Goal: Check status

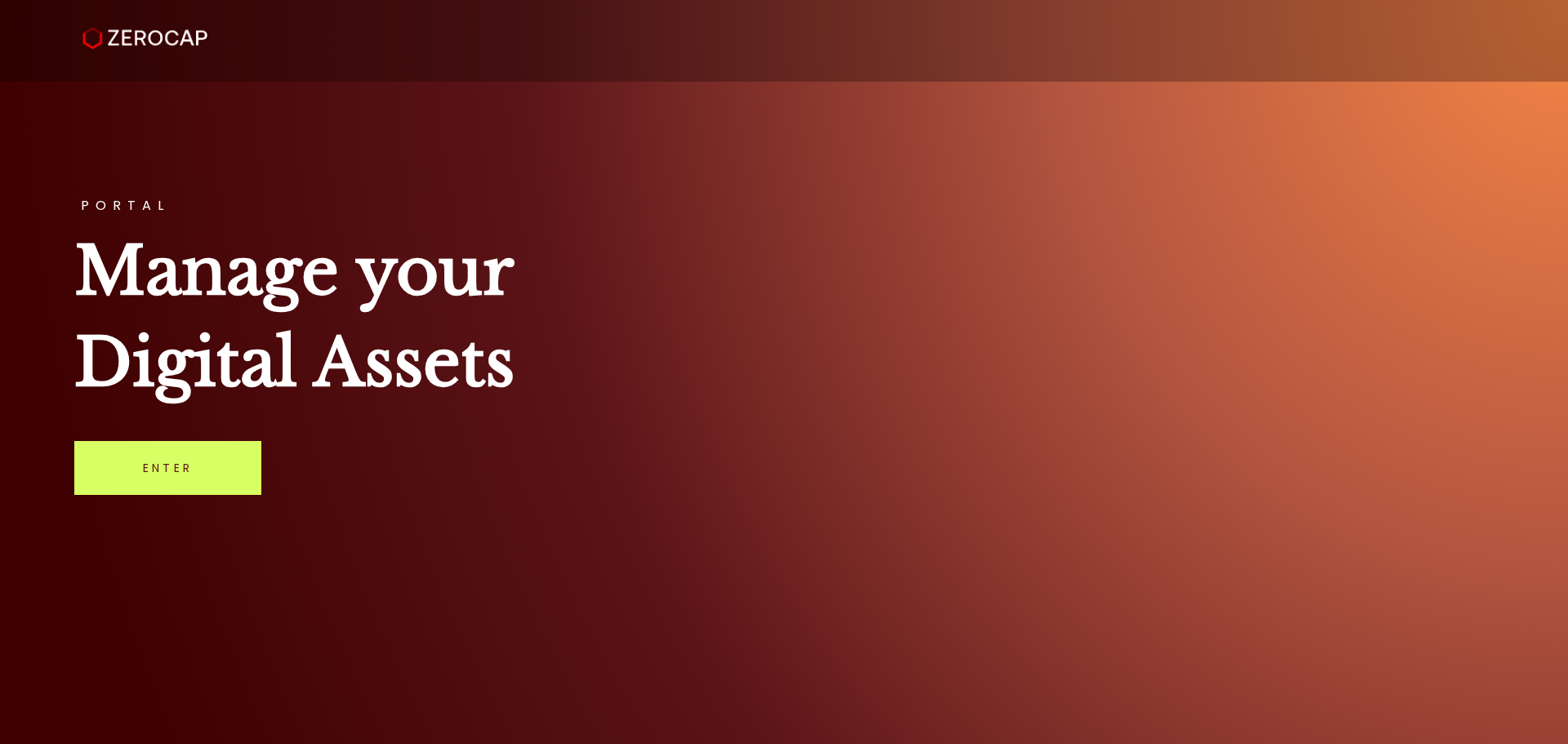
drag, startPoint x: 221, startPoint y: 483, endPoint x: 453, endPoint y: 529, distance: 236.5
click at [221, 483] on link "Enter" at bounding box center [168, 468] width 187 height 54
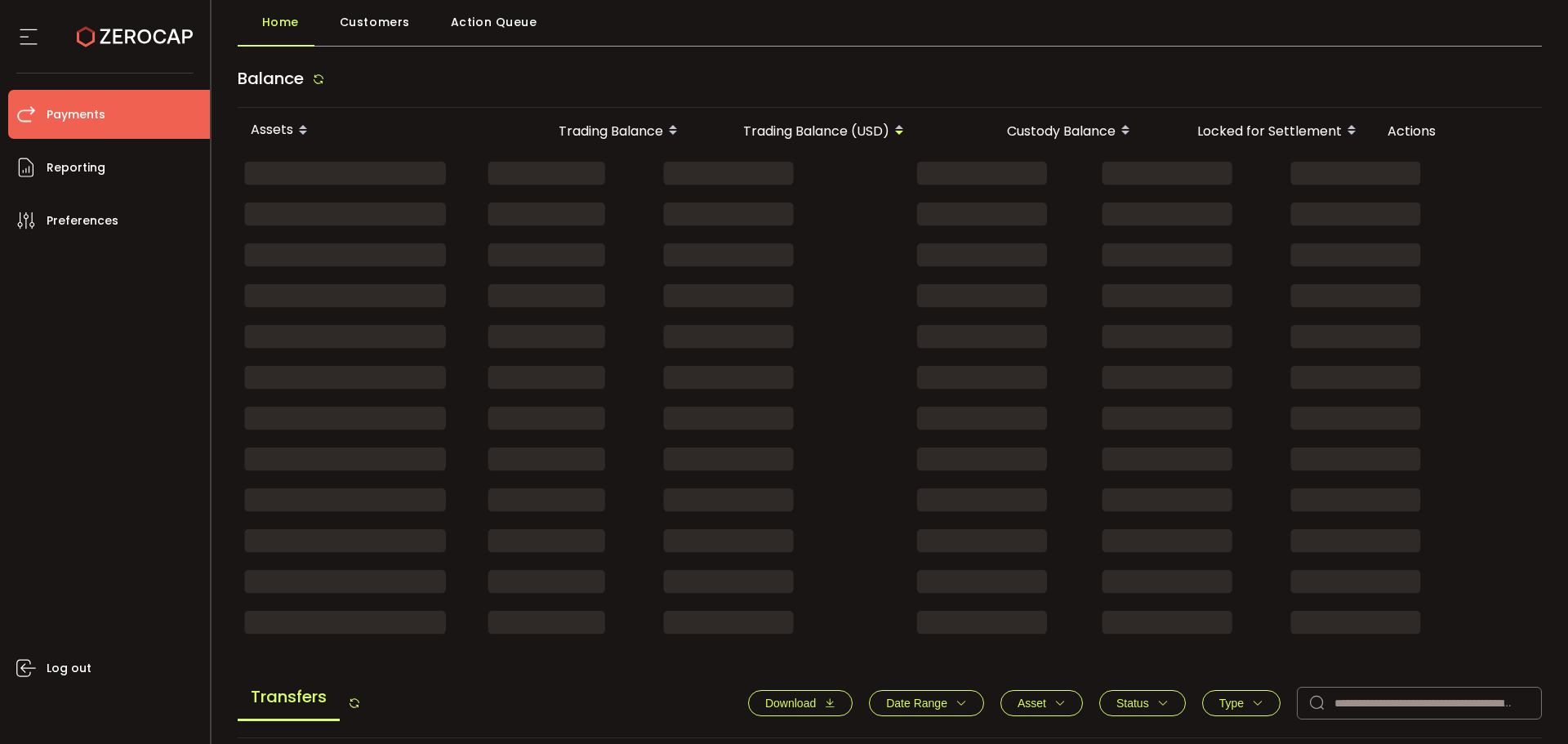
scroll to position [164, 0]
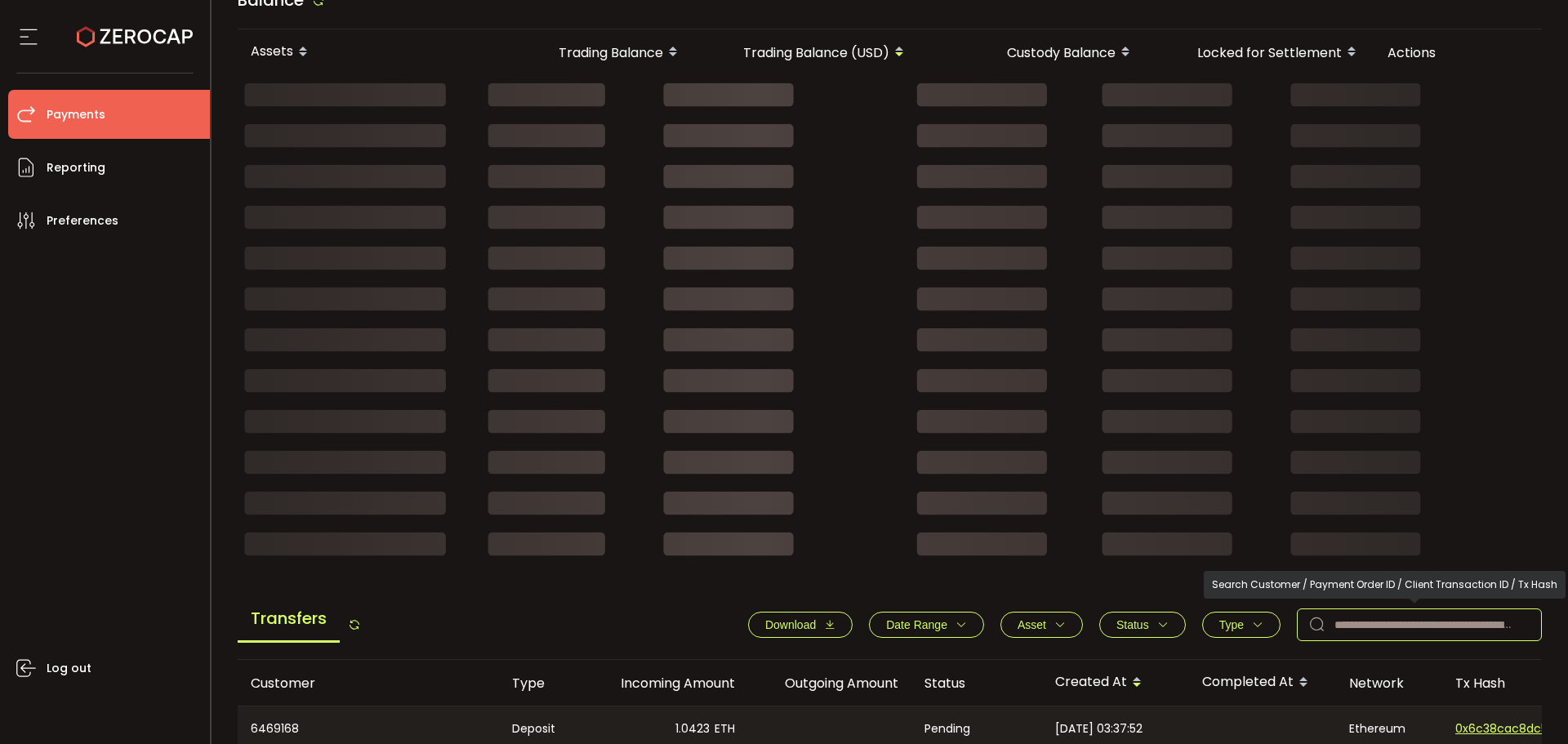
click at [1399, 622] on input "text" at bounding box center [1419, 625] width 245 height 33
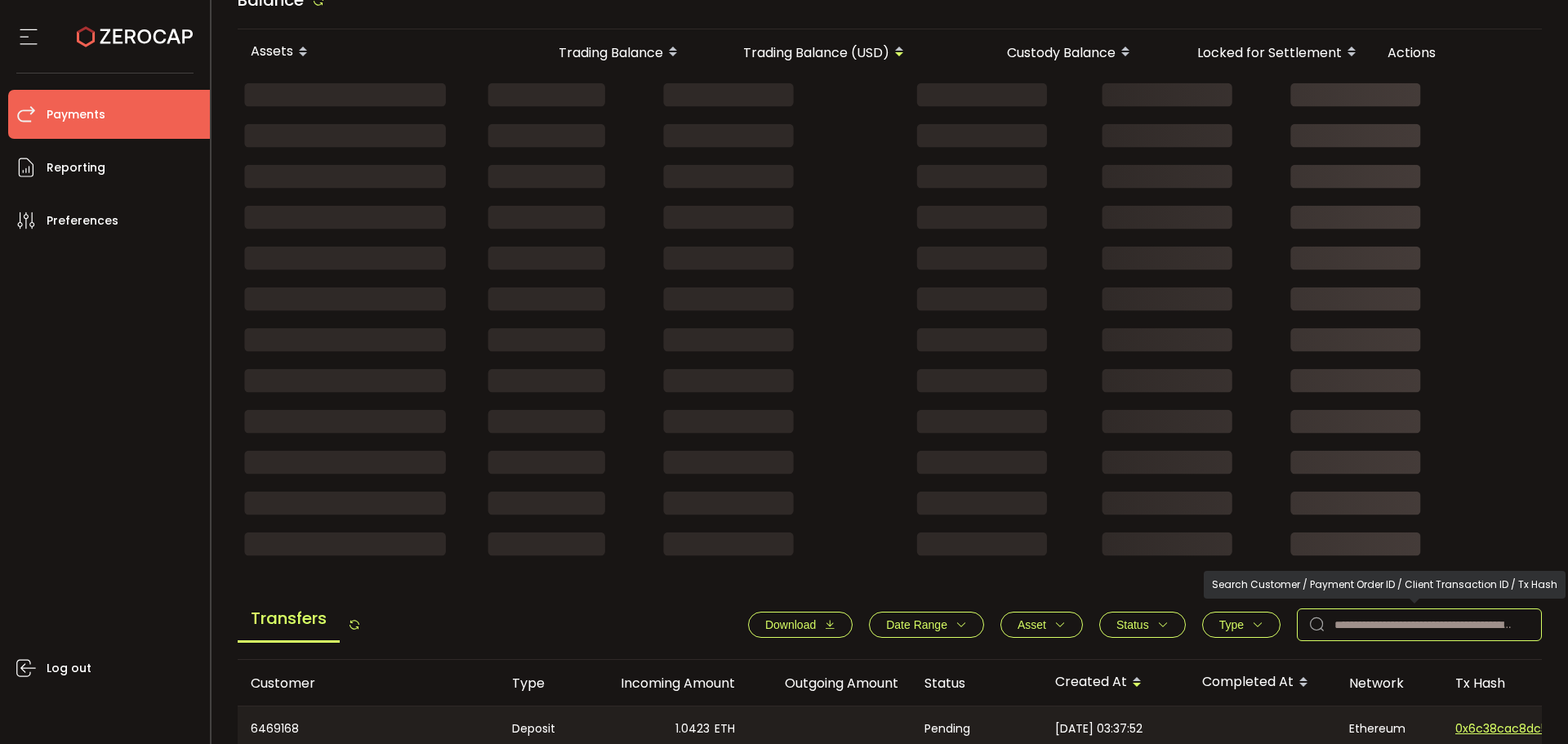
paste input "*******"
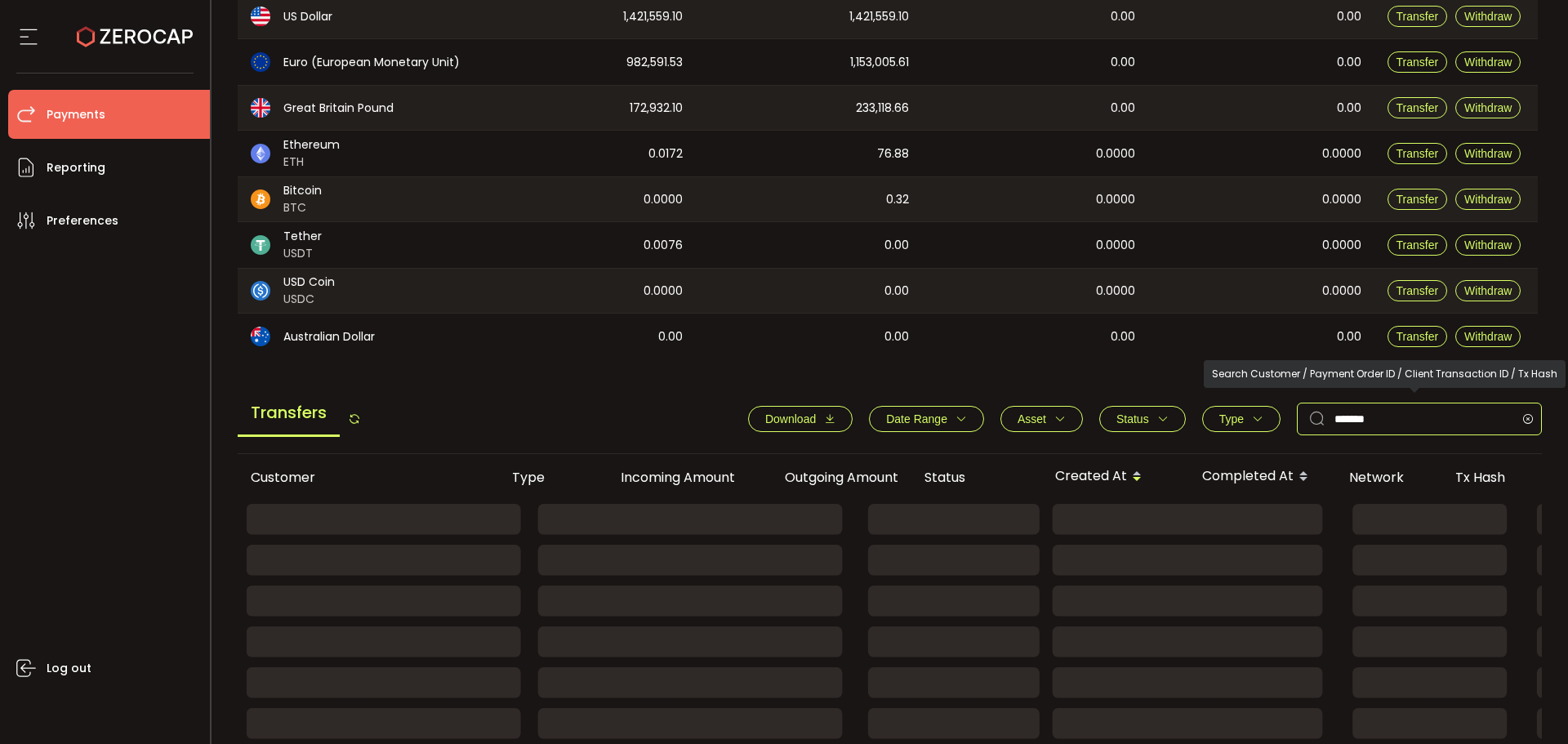
scroll to position [327, 0]
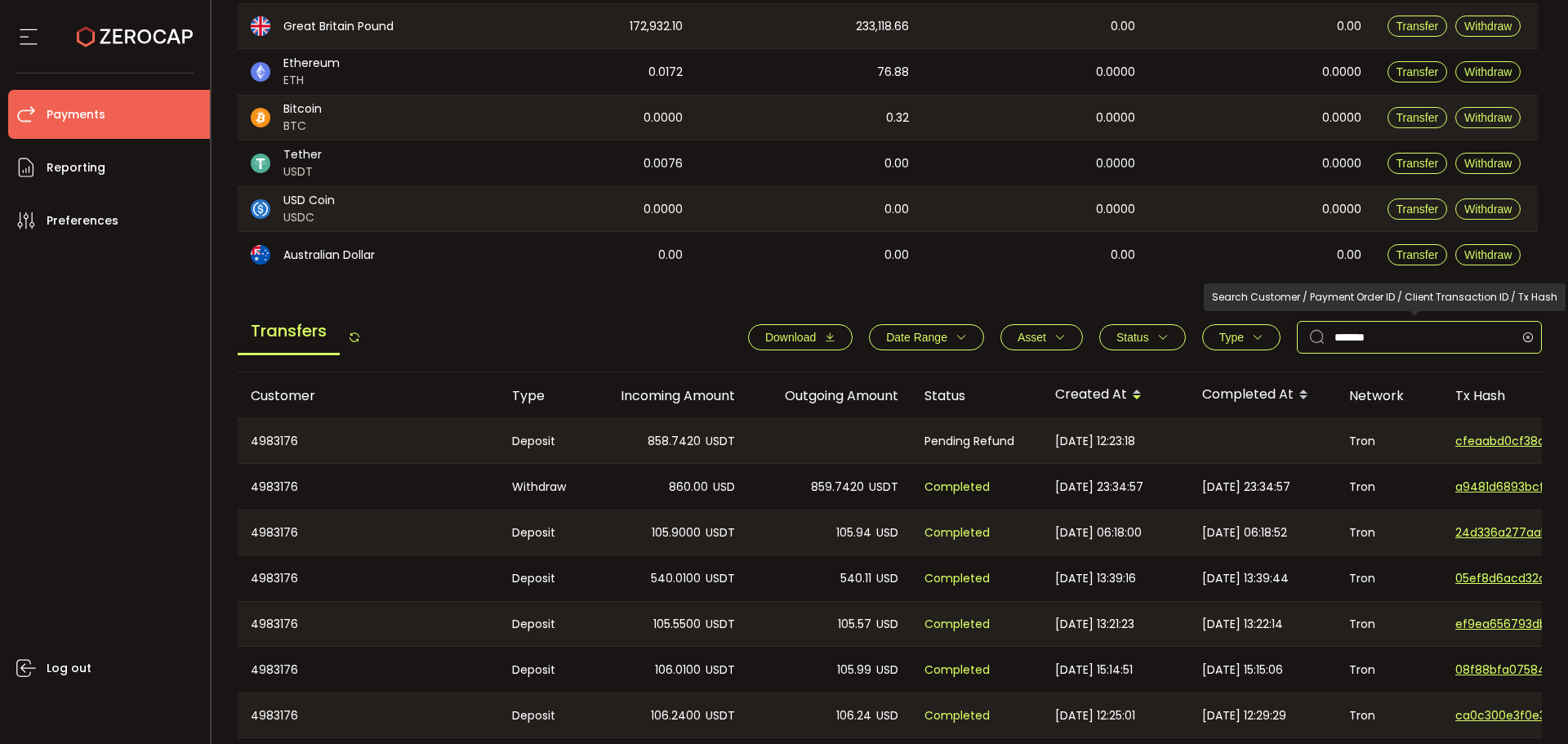
click at [1212, 327] on div "Download Date Range - Asset BTC ETH EUR GBP USD USDC USDT Clear Apply Status Ap…" at bounding box center [1136, 338] width 810 height 33
paste input "text"
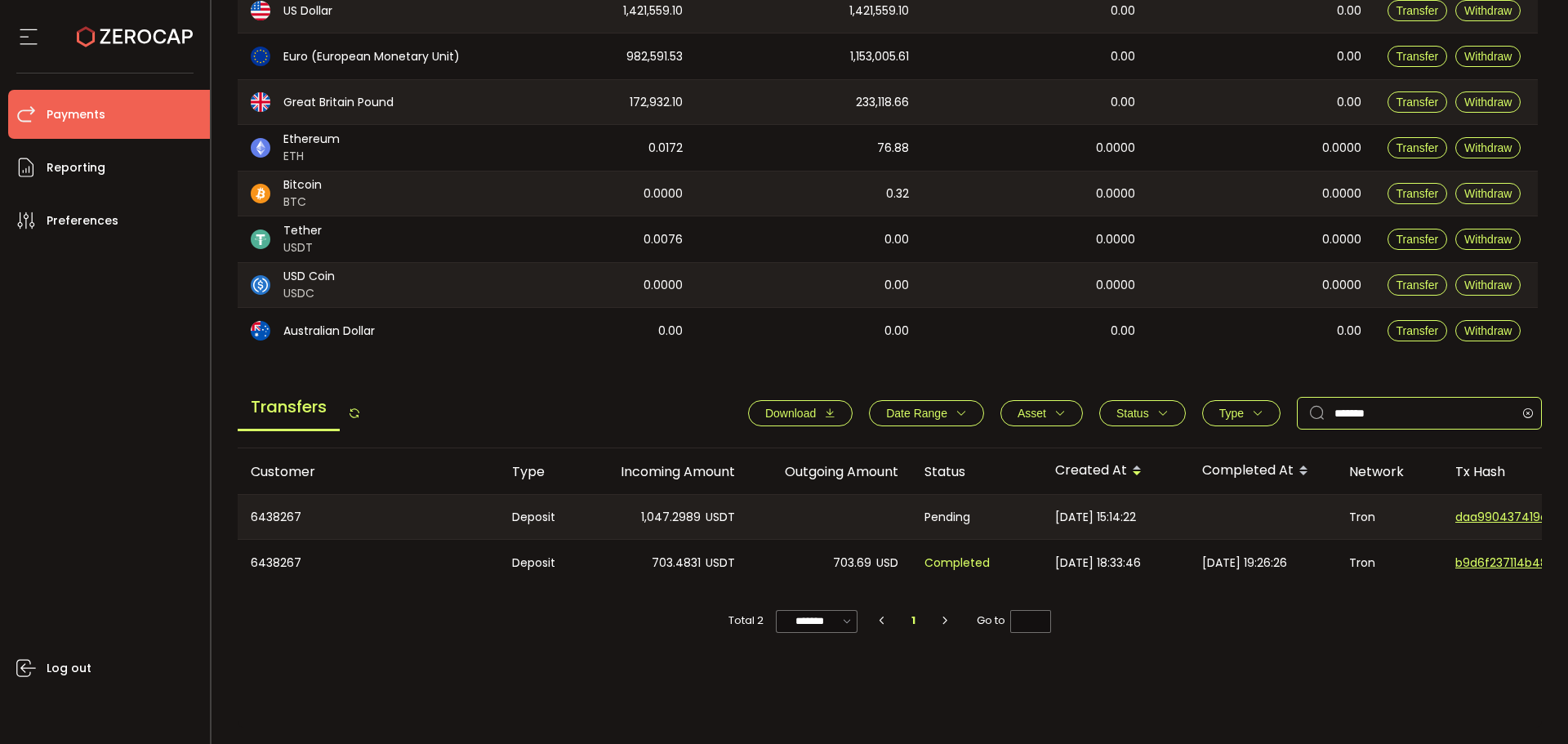
scroll to position [251, 0]
drag, startPoint x: 1188, startPoint y: 391, endPoint x: 1122, endPoint y: 393, distance: 66.0
click at [1142, 393] on div "Transfers Download Date Range - Asset BTC ETH EUR GBP USD USDC USDT Clear Apply…" at bounding box center [889, 417] width 1305 height 62
paste input "text"
type input "*******"
